Goal: Transaction & Acquisition: Subscribe to service/newsletter

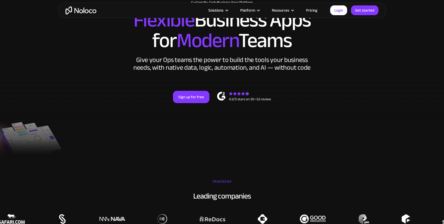
scroll to position [160, 0]
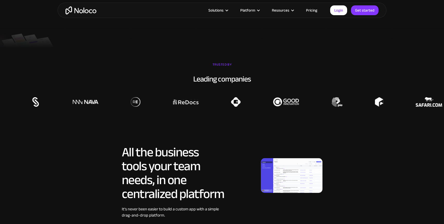
click at [311, 7] on link "Pricing" at bounding box center [311, 10] width 24 height 7
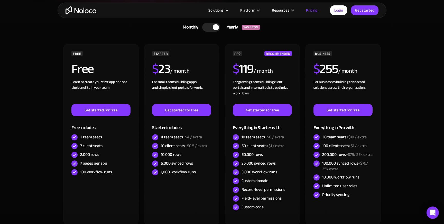
scroll to position [143, 0]
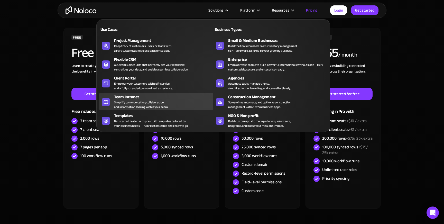
click at [136, 100] on div "Simplify communication, collaboration, and information sharing within your team." at bounding box center [141, 104] width 54 height 9
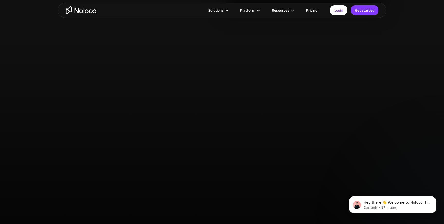
scroll to position [1066, 0]
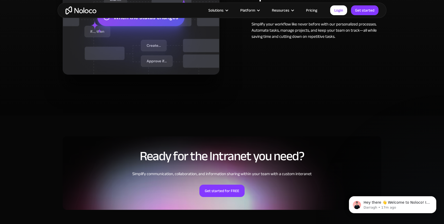
click at [315, 12] on link "Pricing" at bounding box center [311, 10] width 24 height 7
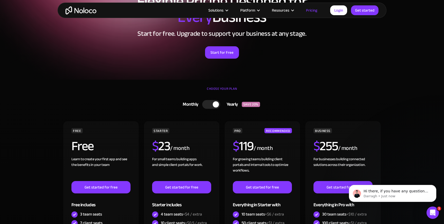
scroll to position [51, 0]
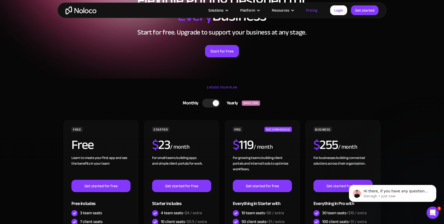
click at [209, 103] on div at bounding box center [211, 103] width 18 height 9
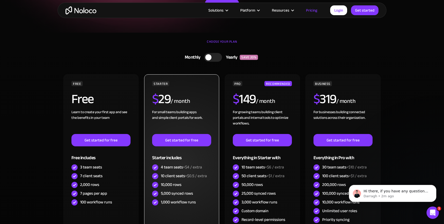
scroll to position [98, 0]
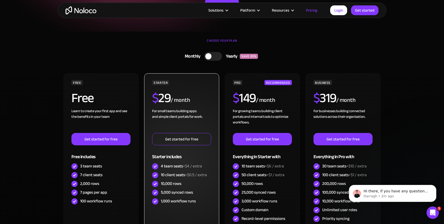
click at [177, 139] on link "Get started for free" at bounding box center [181, 139] width 59 height 12
